Goal: Check status: Check status

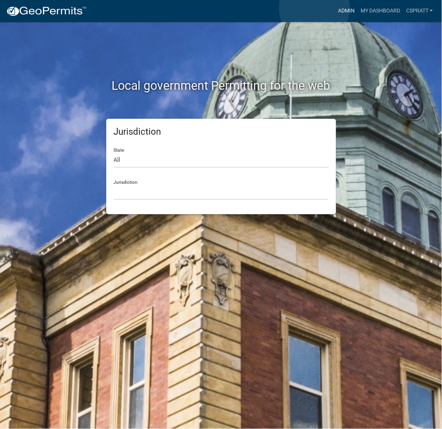
click at [335, 8] on link "Admin" at bounding box center [346, 11] width 23 height 14
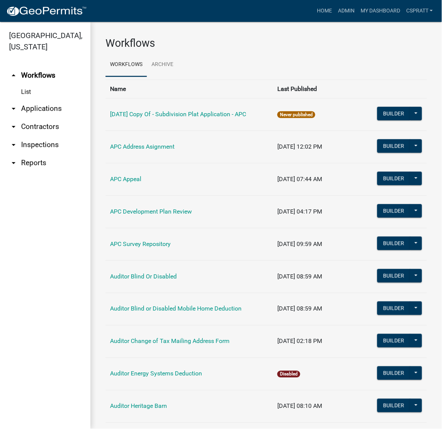
click at [66, 118] on link "arrow_drop_down Applications" at bounding box center [45, 108] width 90 height 18
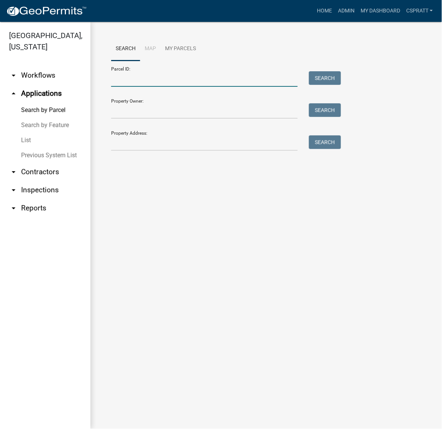
click at [127, 87] on input "Parcel ID:" at bounding box center [204, 78] width 187 height 15
paste input "[PHONE_NUMBER]"
type input "[PHONE_NUMBER]"
click at [326, 85] on button "Search" at bounding box center [325, 78] width 32 height 14
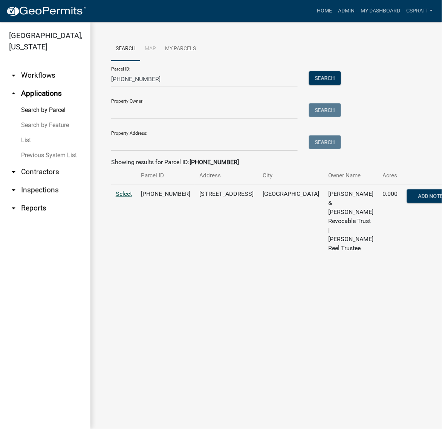
click at [125, 197] on span "Select" at bounding box center [124, 193] width 16 height 7
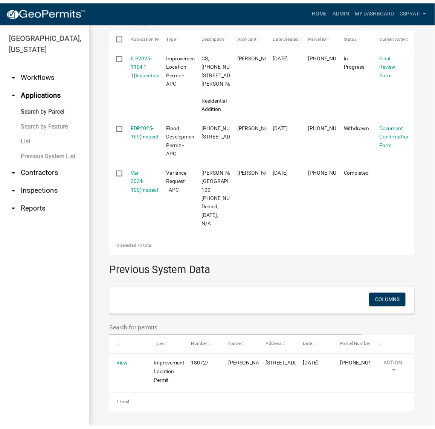
scroll to position [377, 0]
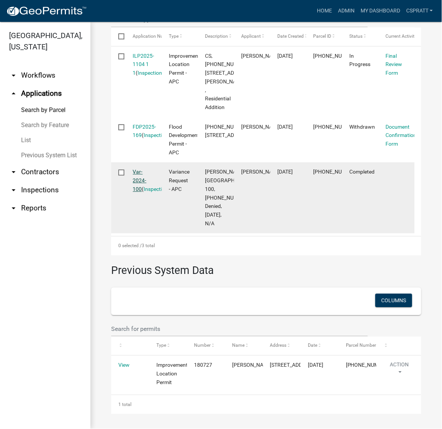
click at [147, 192] on link "Var-2024-100" at bounding box center [140, 180] width 14 height 23
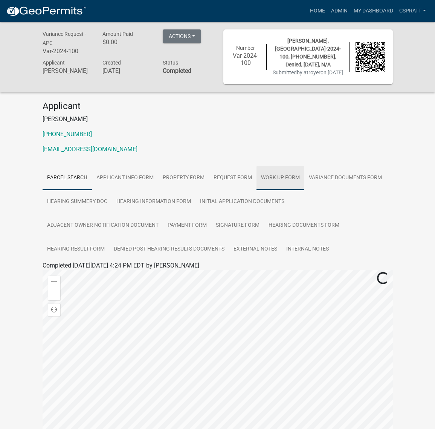
click at [305, 190] on link "Work Up Form" at bounding box center [281, 178] width 48 height 24
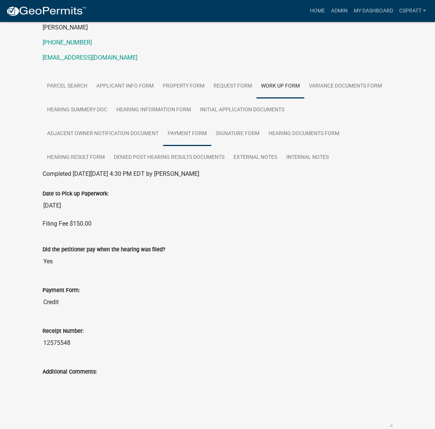
scroll to position [141, 0]
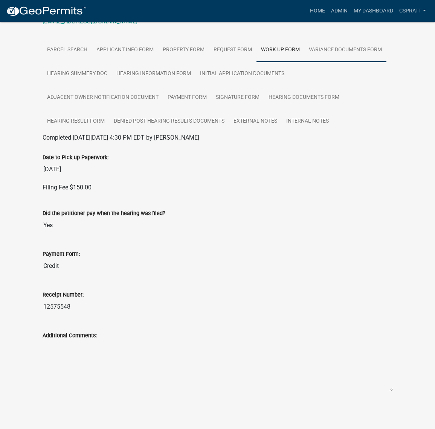
click at [305, 62] on link "Variance Documents Form" at bounding box center [346, 50] width 82 height 24
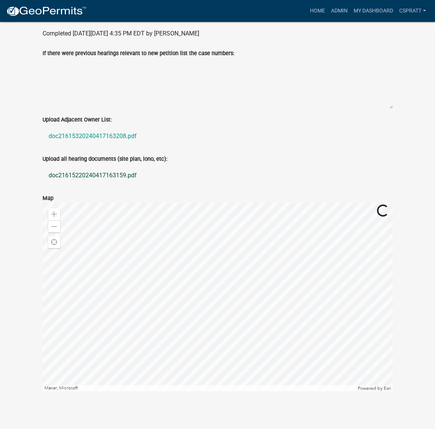
scroll to position [236, 0]
click at [130, 184] on link "doc21615220240417163159.pdf" at bounding box center [218, 175] width 350 height 18
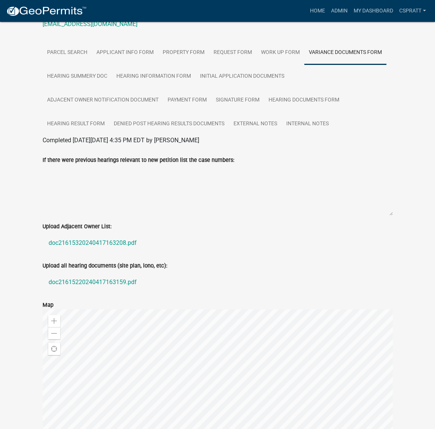
scroll to position [94, 0]
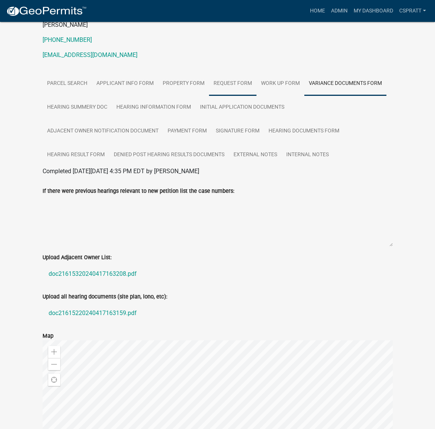
click at [257, 96] on link "Request Form" at bounding box center [232, 84] width 47 height 24
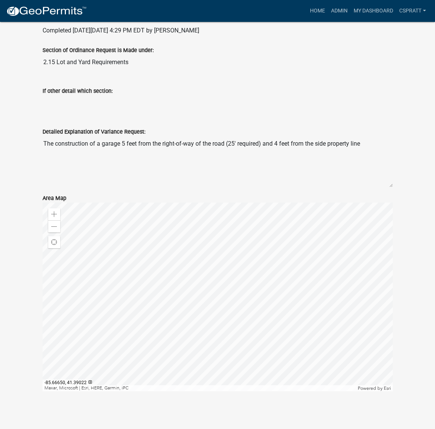
scroll to position [370, 0]
click at [307, 16] on link "Home" at bounding box center [317, 11] width 21 height 14
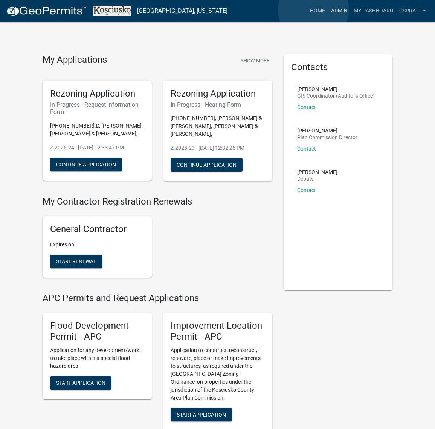
click at [328, 9] on link "Admin" at bounding box center [339, 11] width 23 height 14
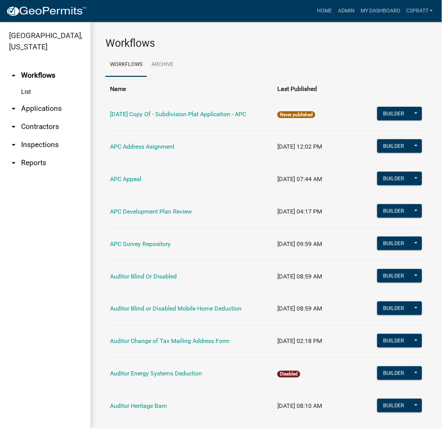
click at [54, 118] on link "arrow_drop_down Applications" at bounding box center [45, 108] width 90 height 18
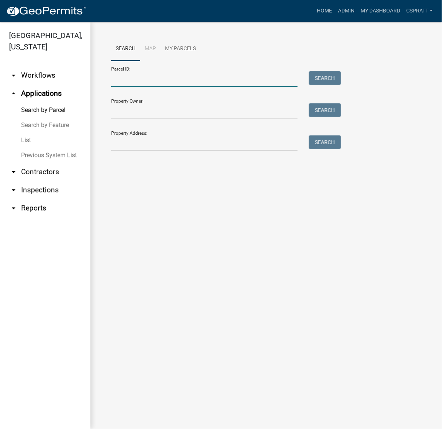
click at [118, 87] on input "Parcel ID:" at bounding box center [204, 78] width 187 height 15
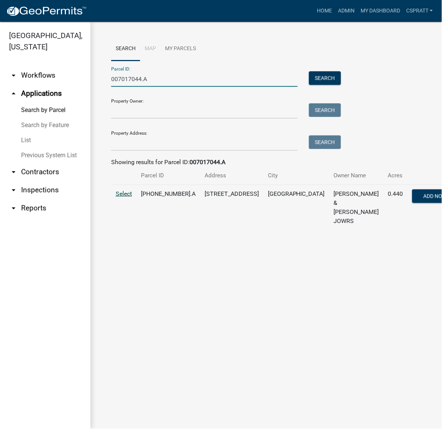
type input "007017044.A"
click at [122, 197] on span "Select" at bounding box center [124, 193] width 16 height 7
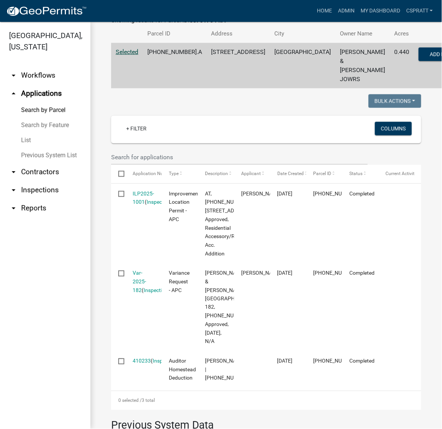
scroll to position [141, 0]
